Goal: Share content

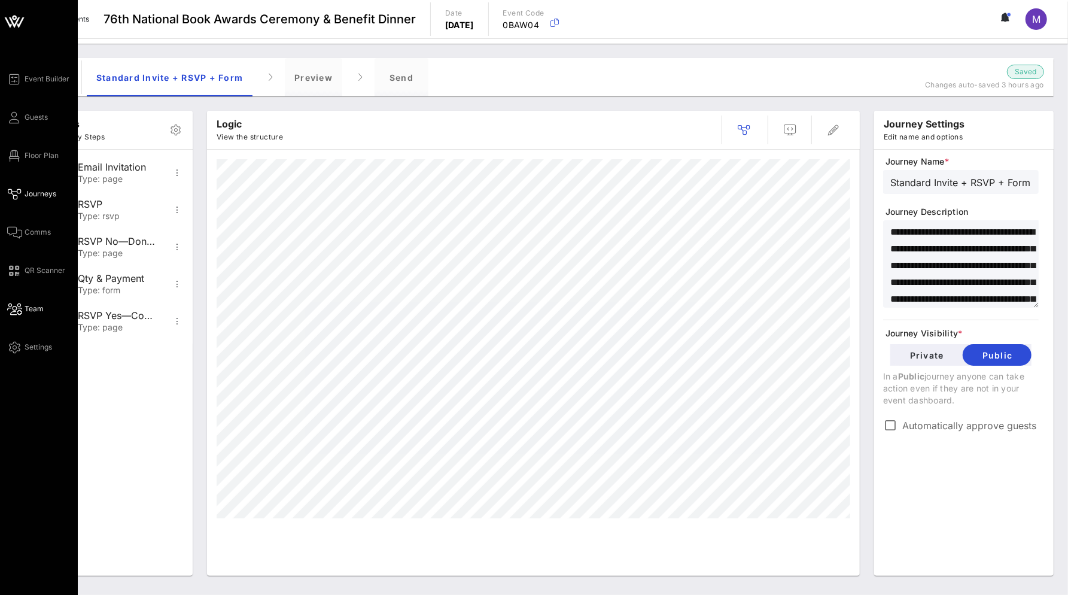
click at [20, 309] on icon at bounding box center [14, 309] width 15 height 2
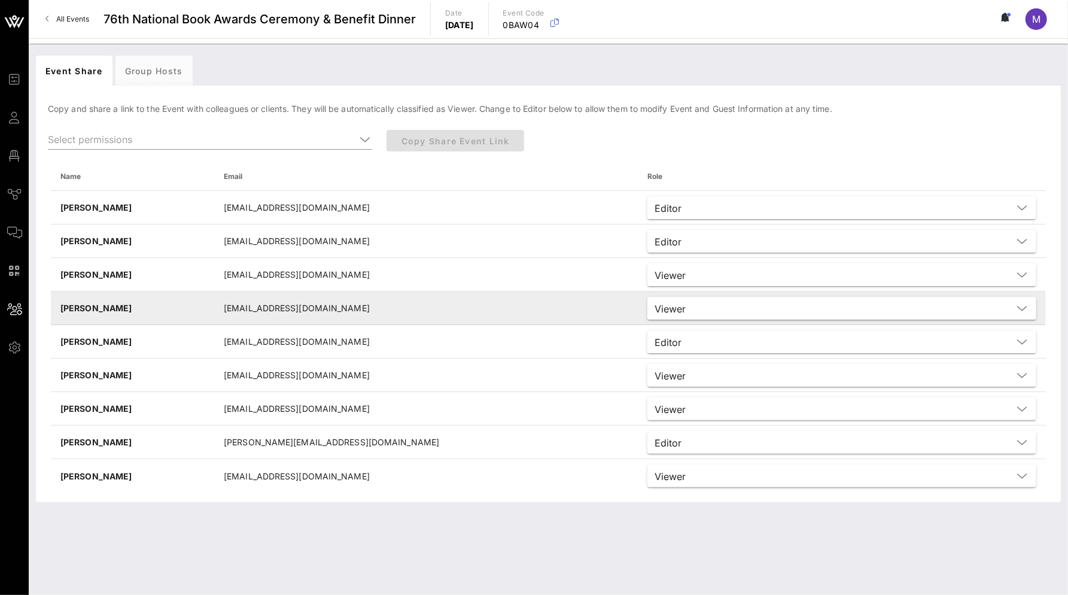
click at [690, 302] on input "text" at bounding box center [851, 308] width 322 height 16
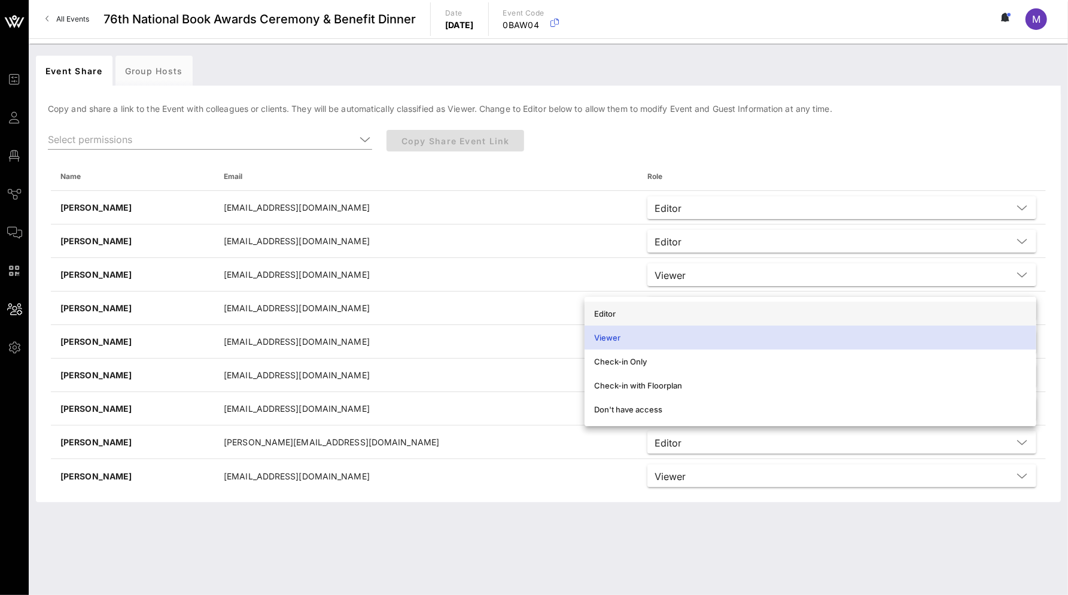
click at [638, 312] on div "Editor" at bounding box center [810, 314] width 433 height 10
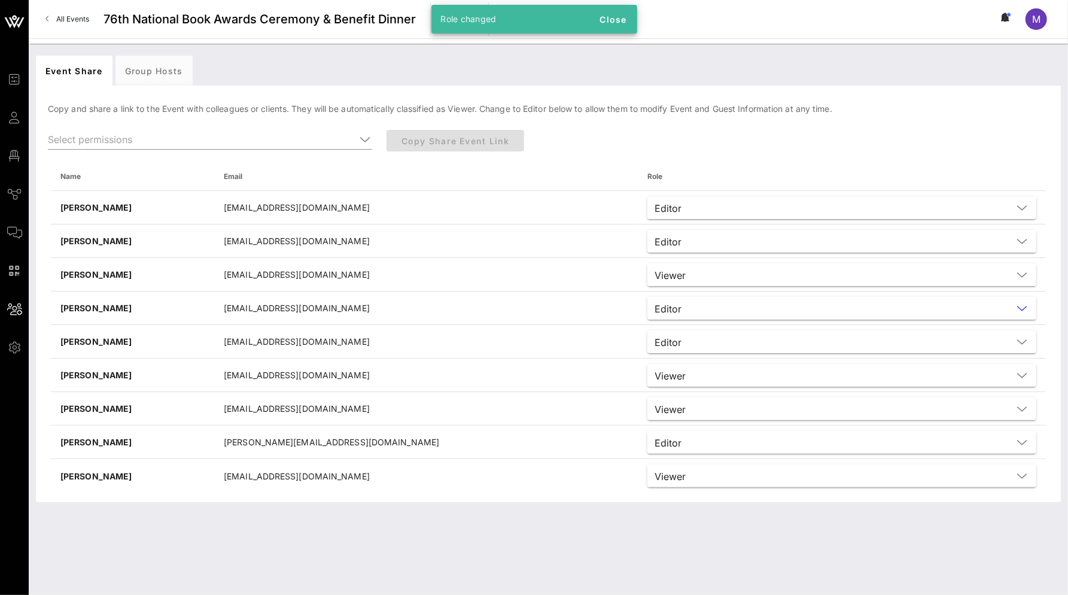
click at [658, 111] on div "Copy and share a link to the Event with colleagues or clients. They will be aut…" at bounding box center [548, 297] width 1025 height 409
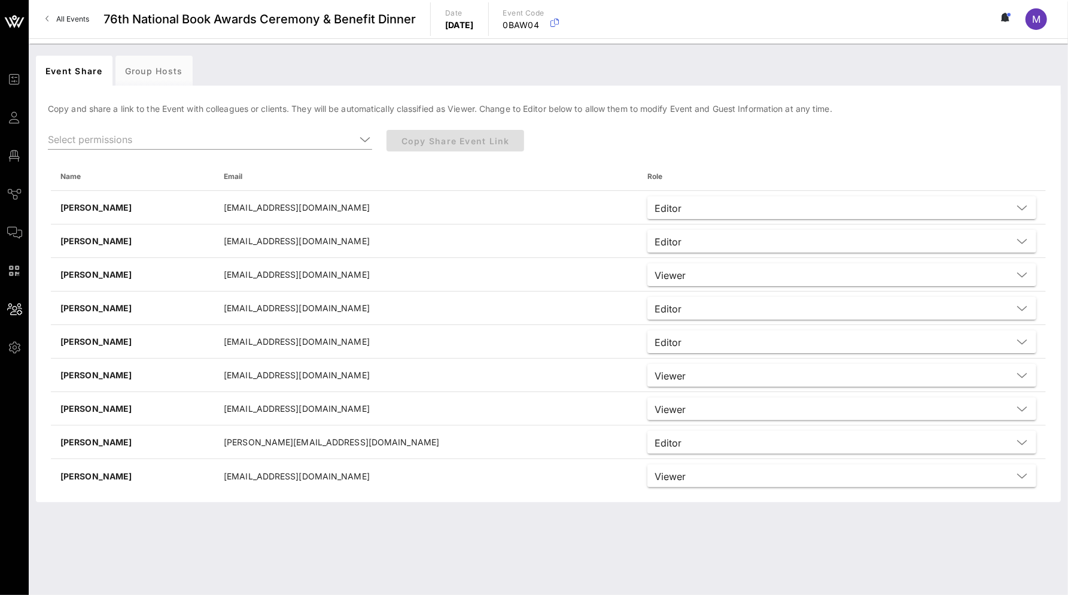
click at [460, 139] on div "Copy Share Event Link" at bounding box center [590, 146] width 423 height 47
click at [130, 72] on div "Group Hosts" at bounding box center [153, 71] width 77 height 30
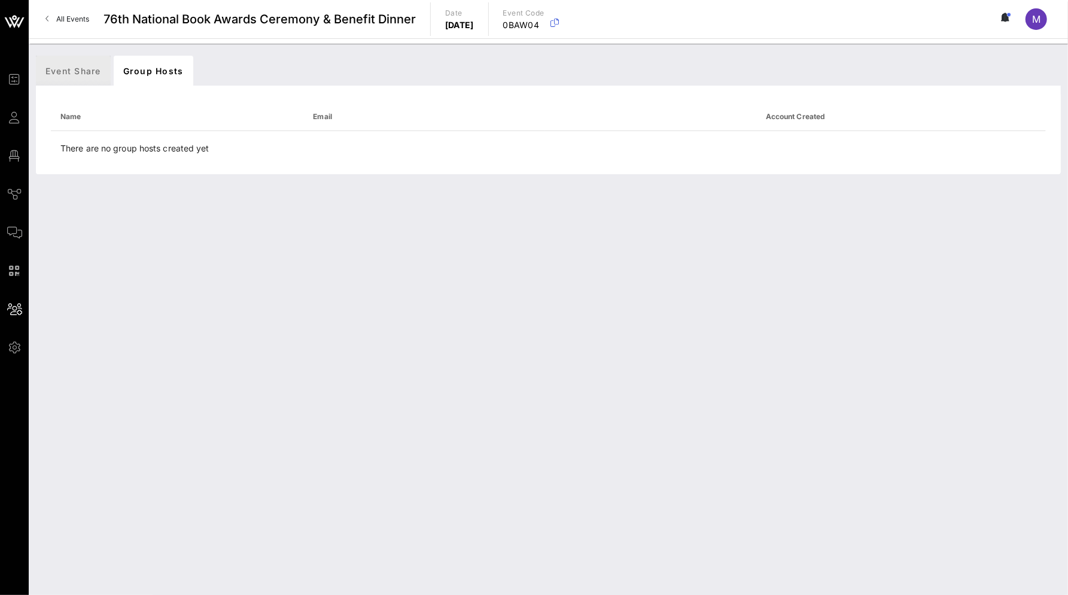
click at [63, 72] on div "Event Share" at bounding box center [73, 71] width 75 height 30
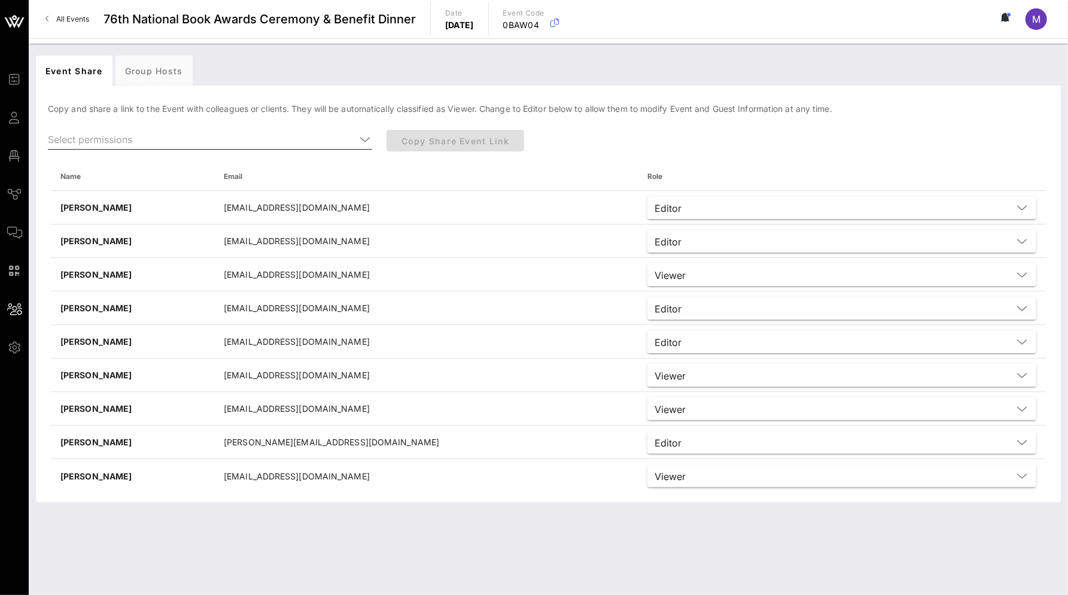
click at [370, 137] on div at bounding box center [365, 139] width 14 height 14
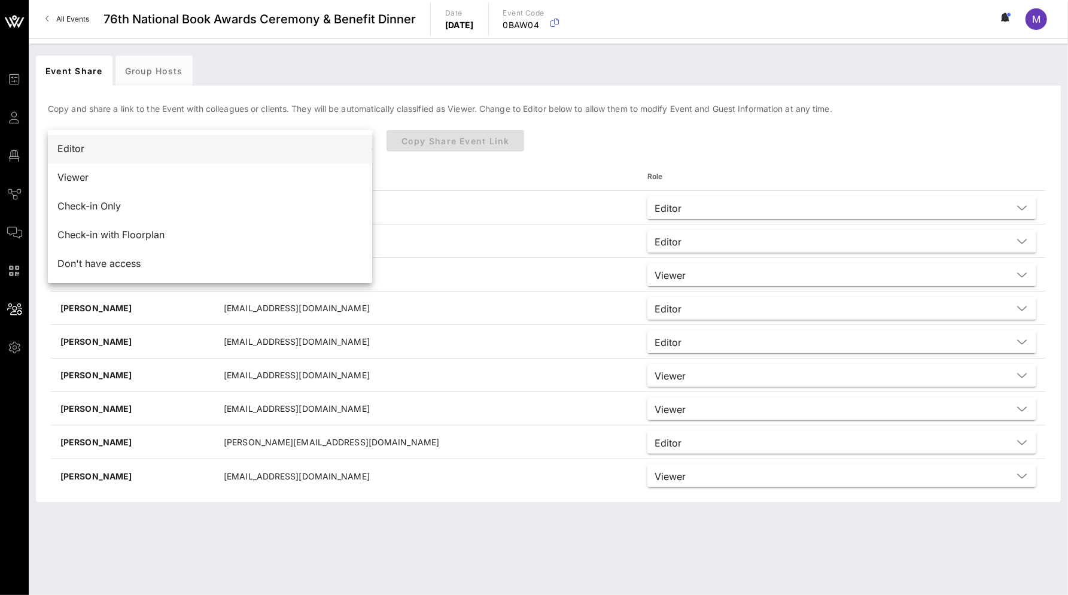
click at [283, 150] on div "Editor" at bounding box center [209, 148] width 305 height 11
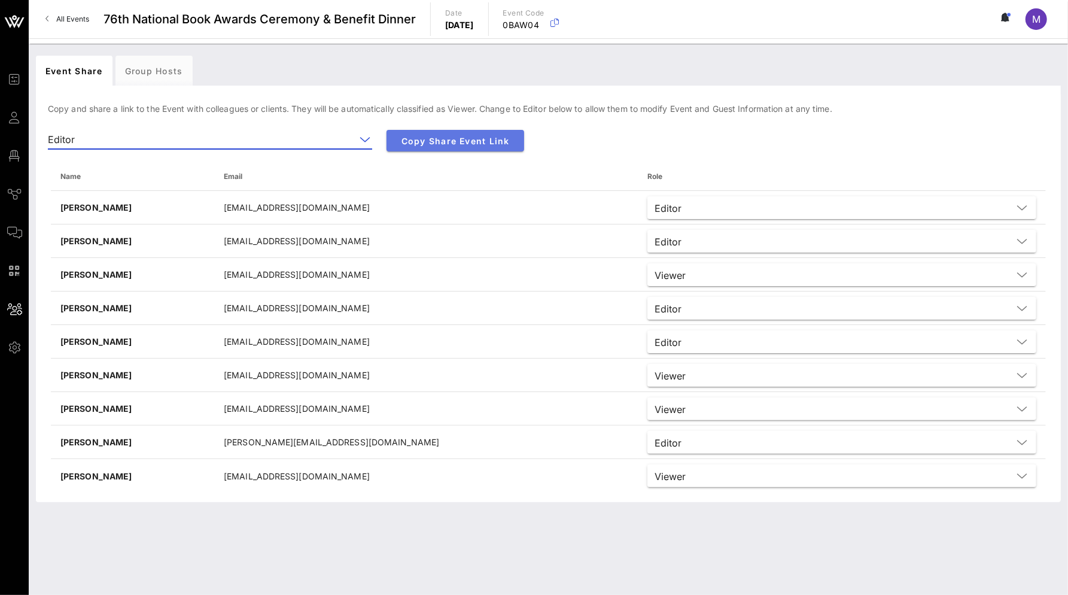
click at [440, 138] on span "Copy Share Event Link" at bounding box center [455, 141] width 118 height 10
